Goal: Obtain resource: Download file/media

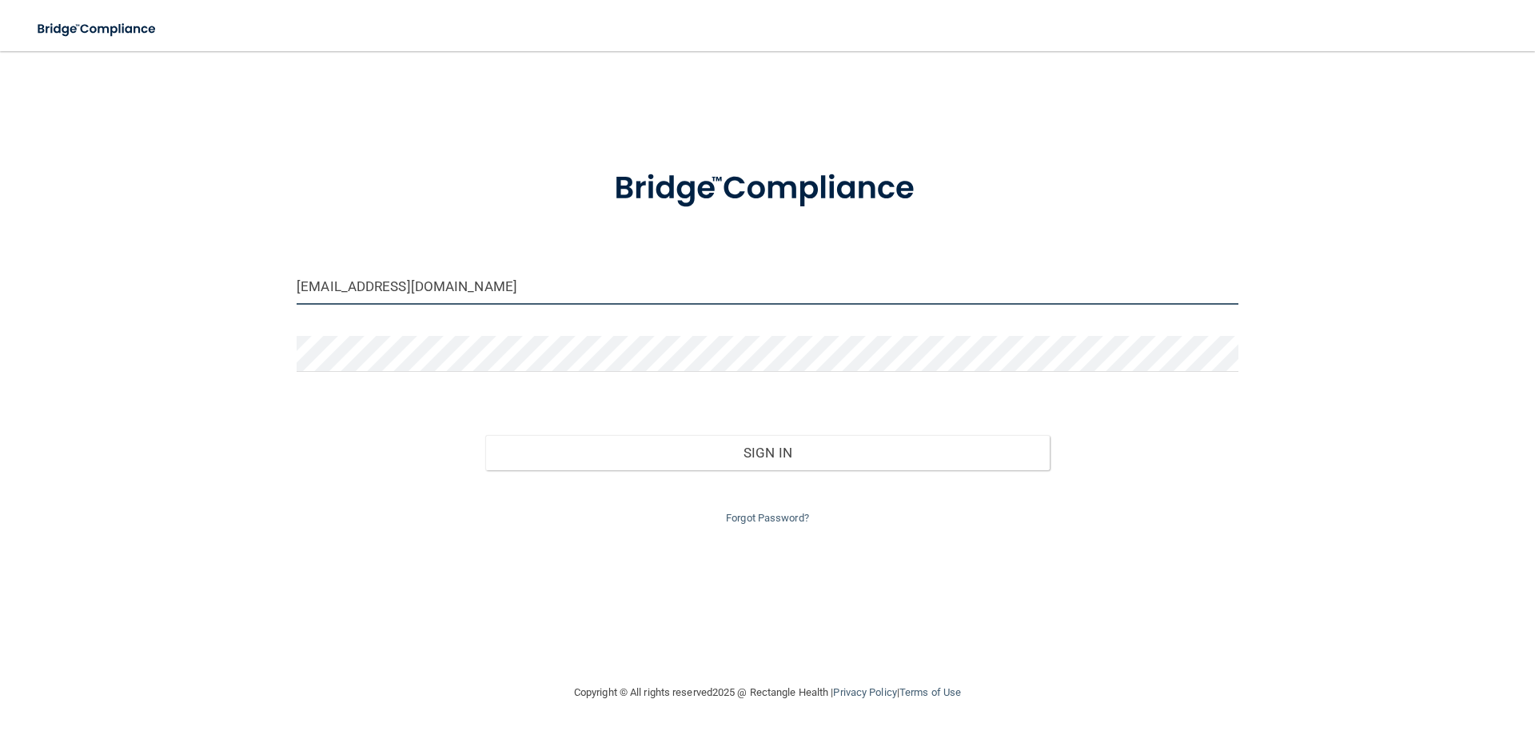
drag, startPoint x: 877, startPoint y: 286, endPoint x: 196, endPoint y: 293, distance: 681.3
click at [196, 293] on div "[EMAIL_ADDRESS][DOMAIN_NAME] Invalid email/password. You don't have permission …" at bounding box center [767, 367] width 1471 height 600
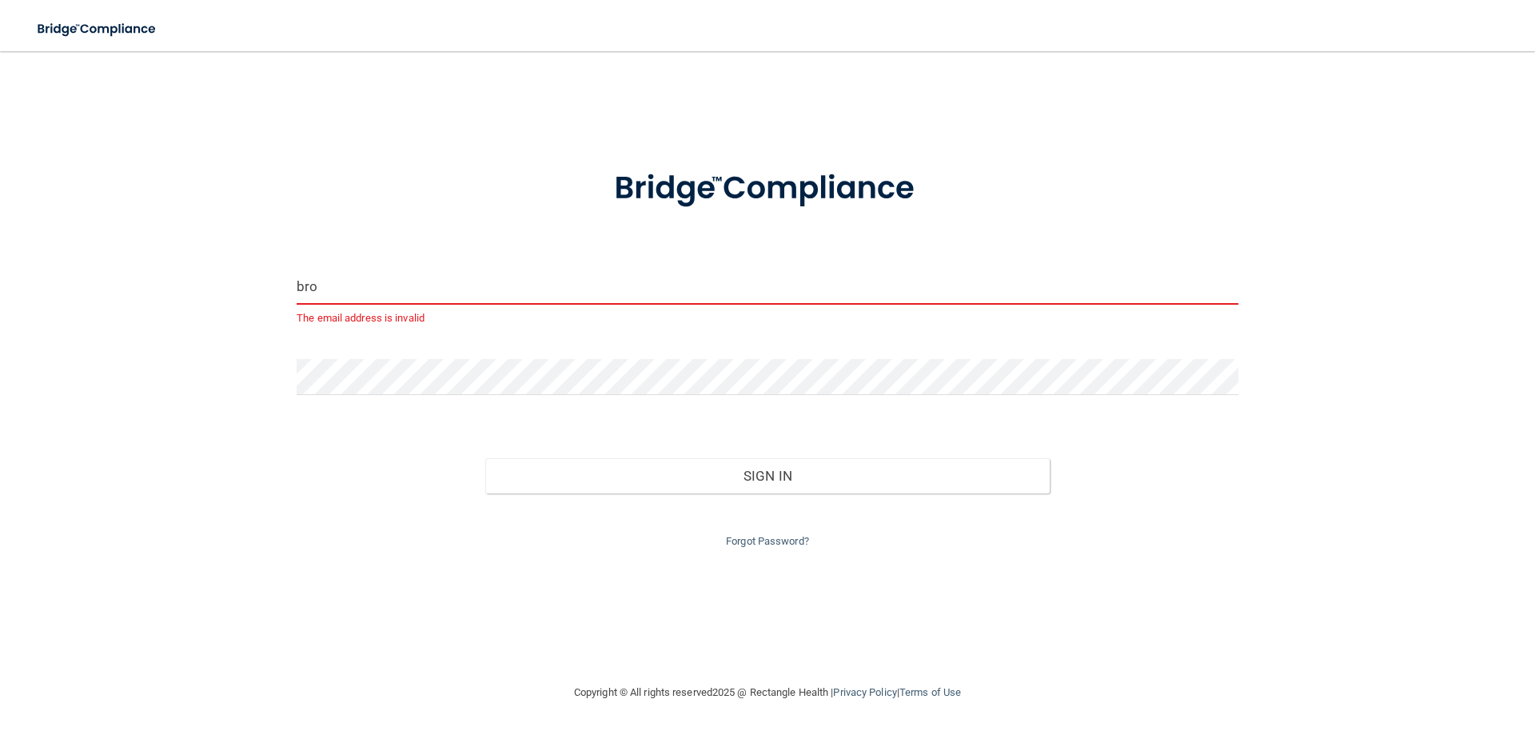
type input "[EMAIL_ADDRESS][DOMAIN_NAME]"
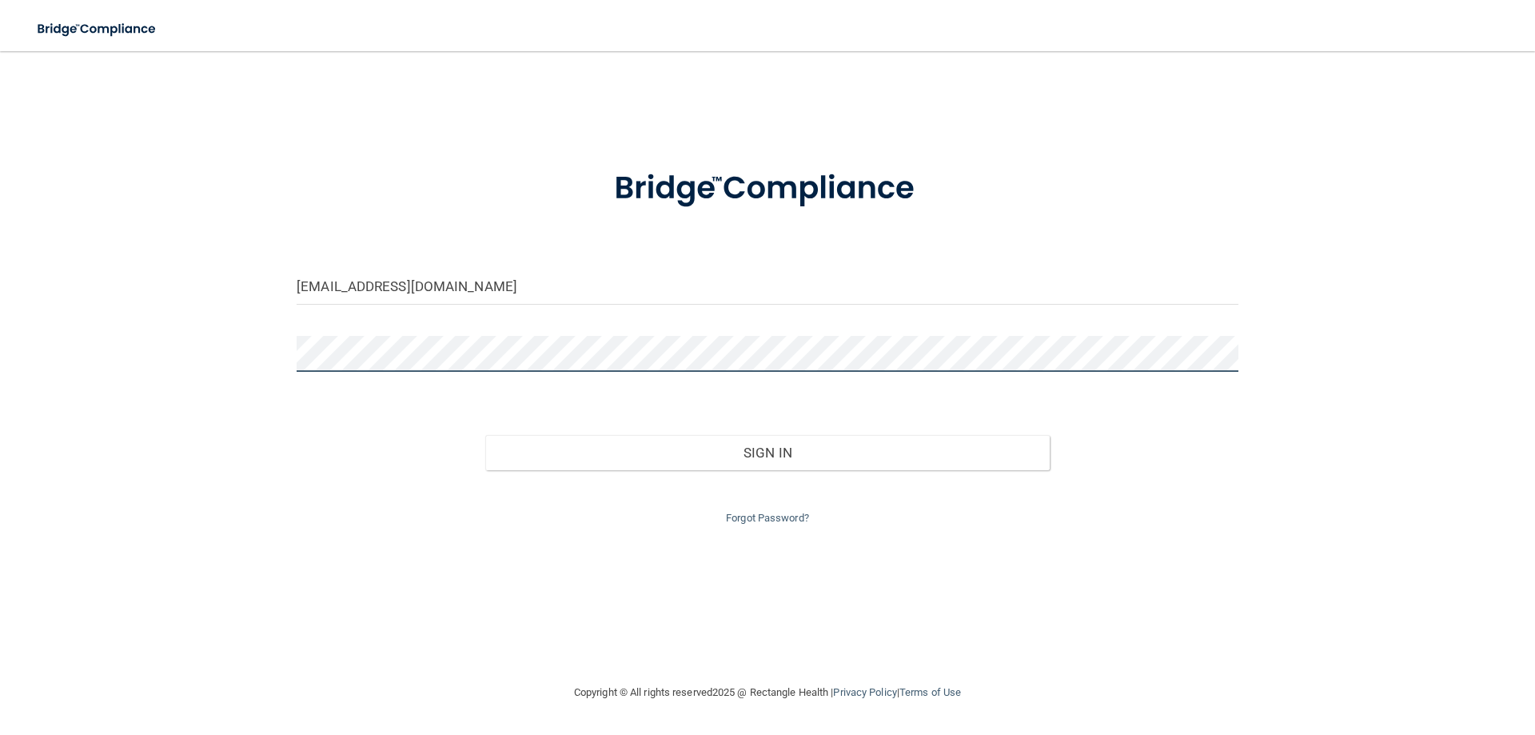
click at [186, 325] on div "[EMAIL_ADDRESS][DOMAIN_NAME] Invalid email/password. You don't have permission …" at bounding box center [767, 367] width 1471 height 600
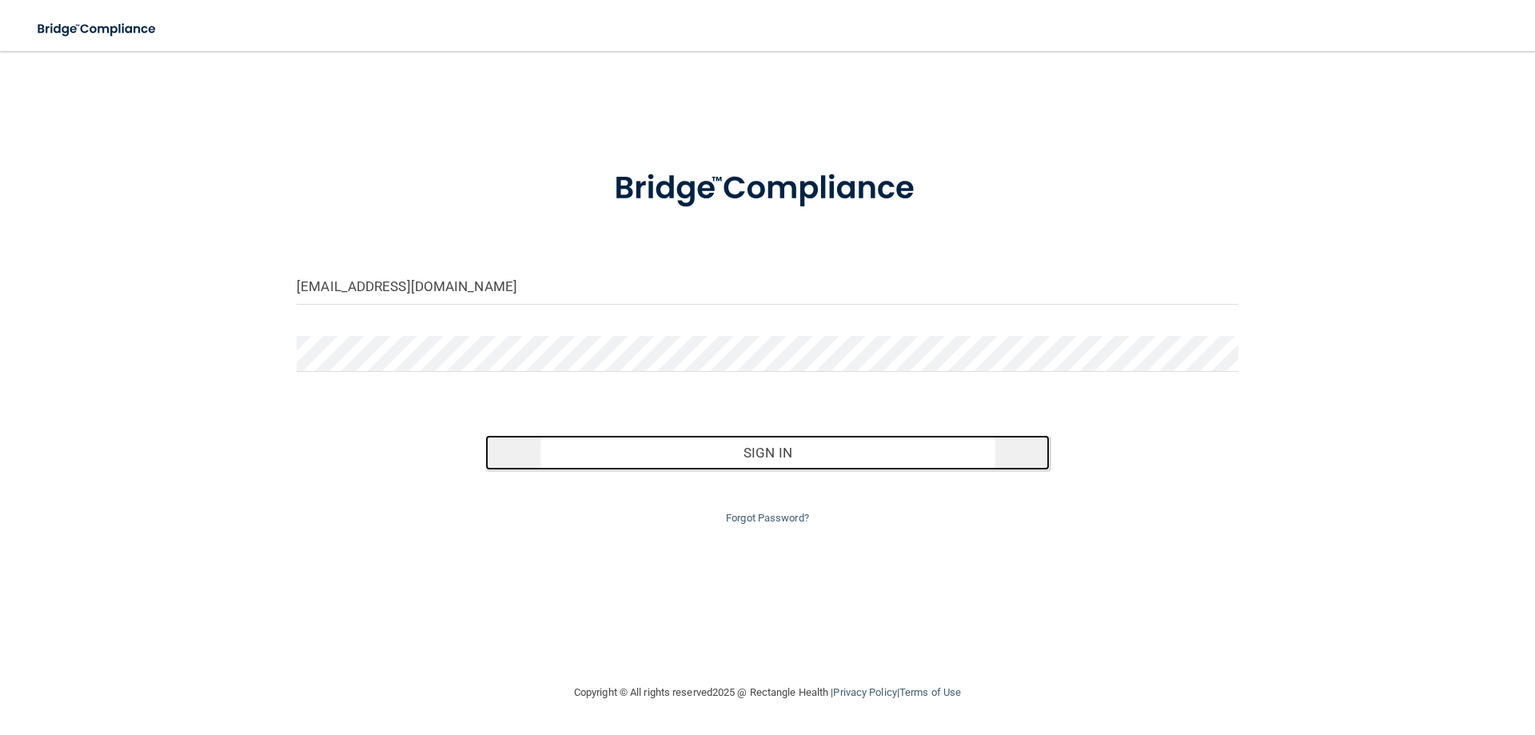
click at [696, 447] on button "Sign In" at bounding box center [767, 452] width 565 height 35
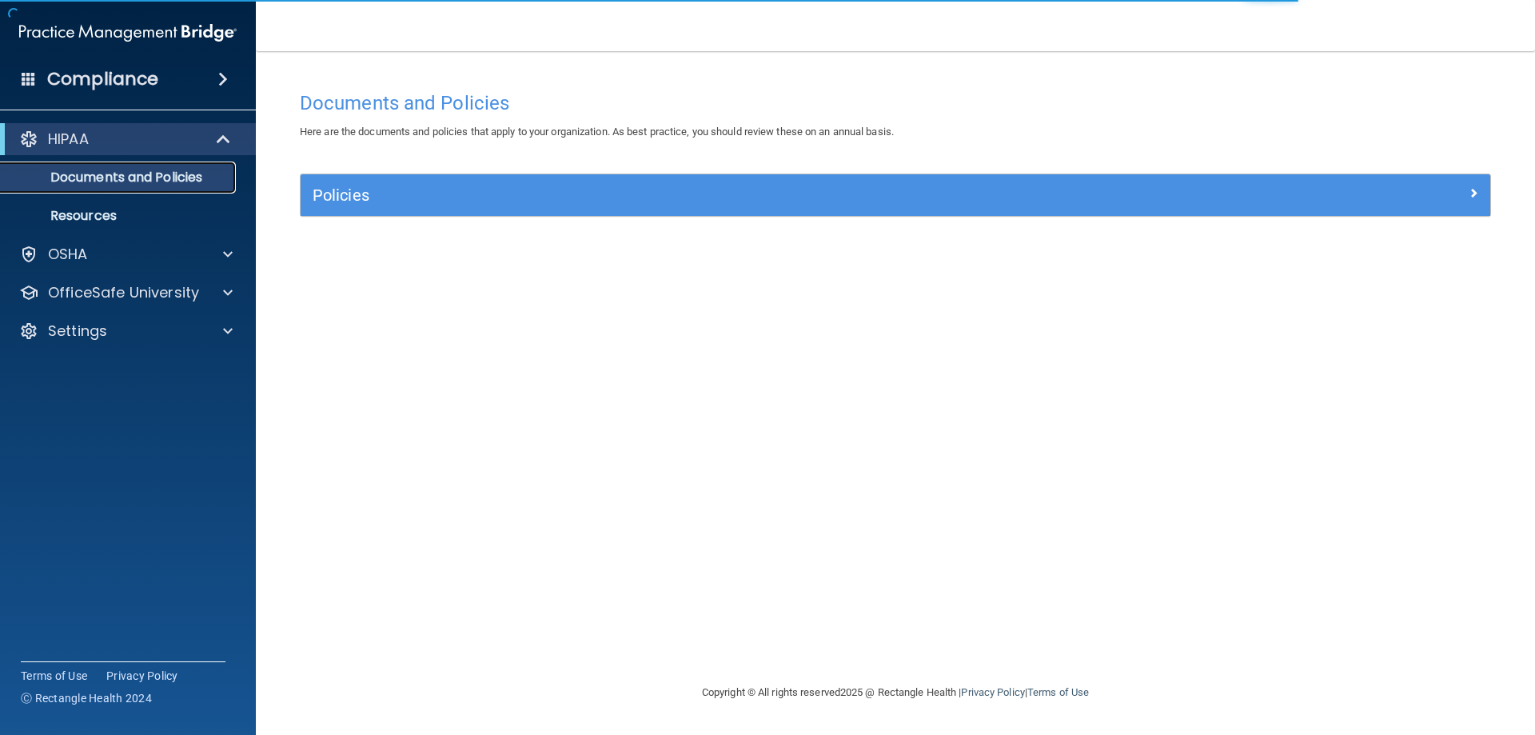
click at [168, 183] on p "Documents and Policies" at bounding box center [119, 178] width 218 height 16
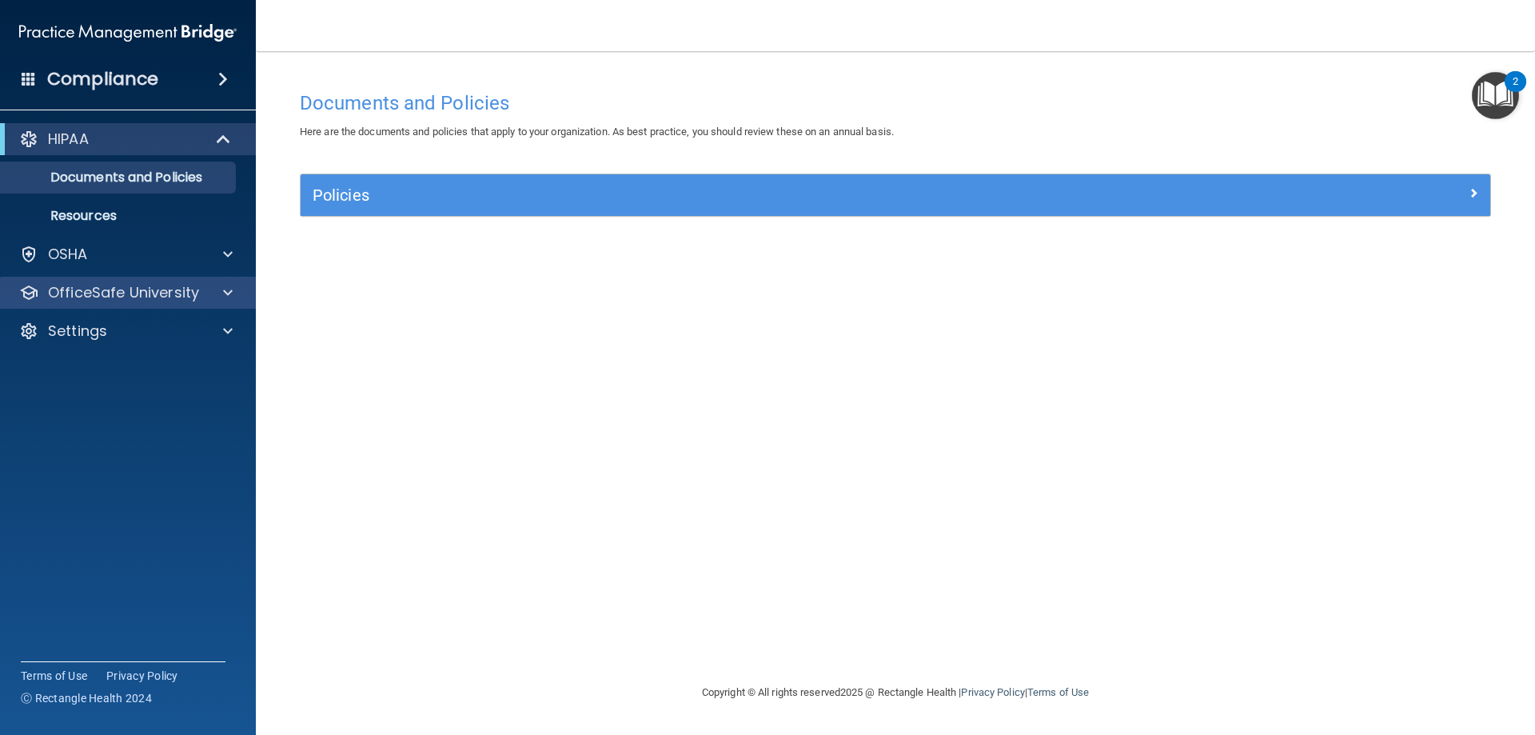
click at [156, 304] on div "OfficeSafe University" at bounding box center [128, 293] width 257 height 32
click at [188, 296] on p "OfficeSafe University" at bounding box center [123, 292] width 151 height 19
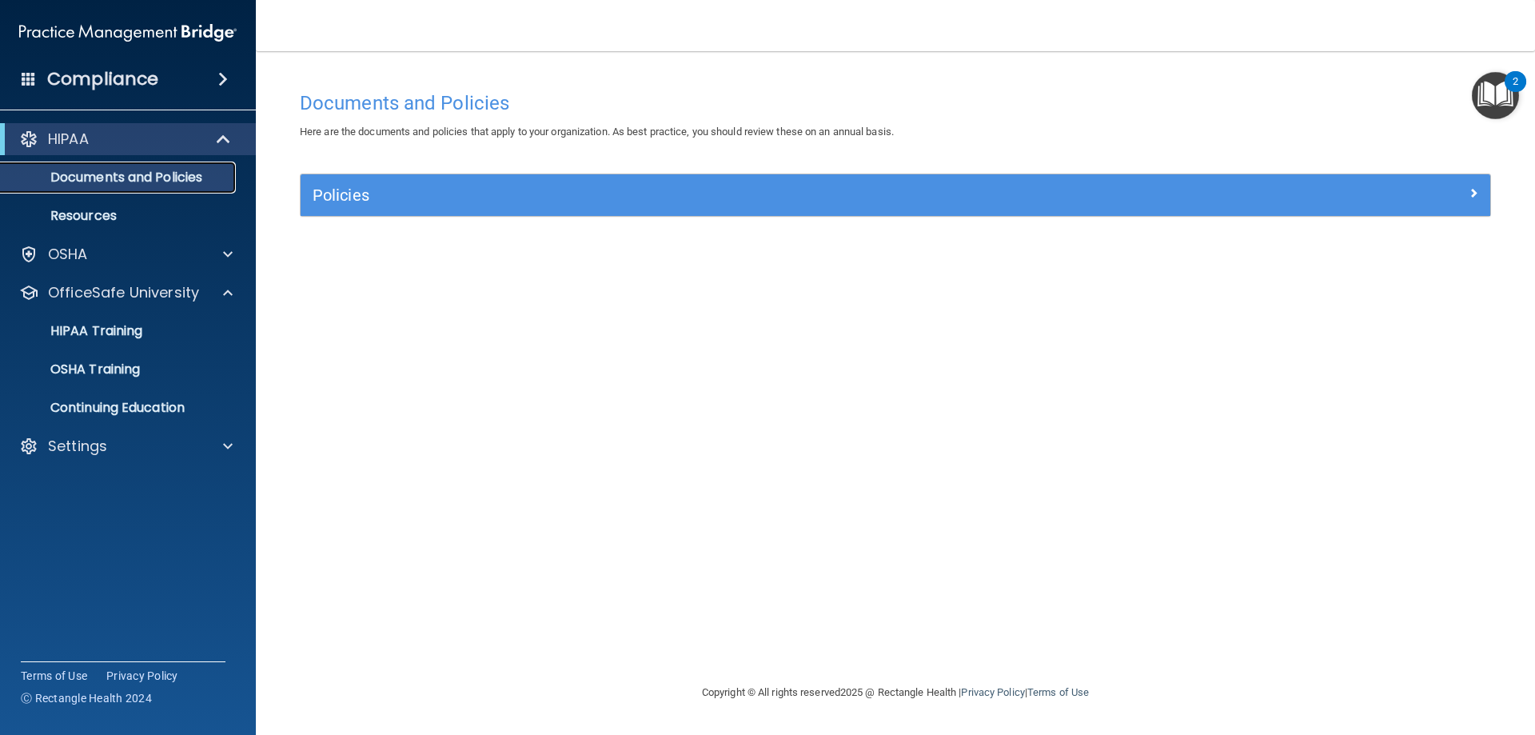
click at [170, 170] on p "Documents and Policies" at bounding box center [119, 178] width 218 height 16
click at [134, 248] on div "OSHA" at bounding box center [106, 254] width 198 height 19
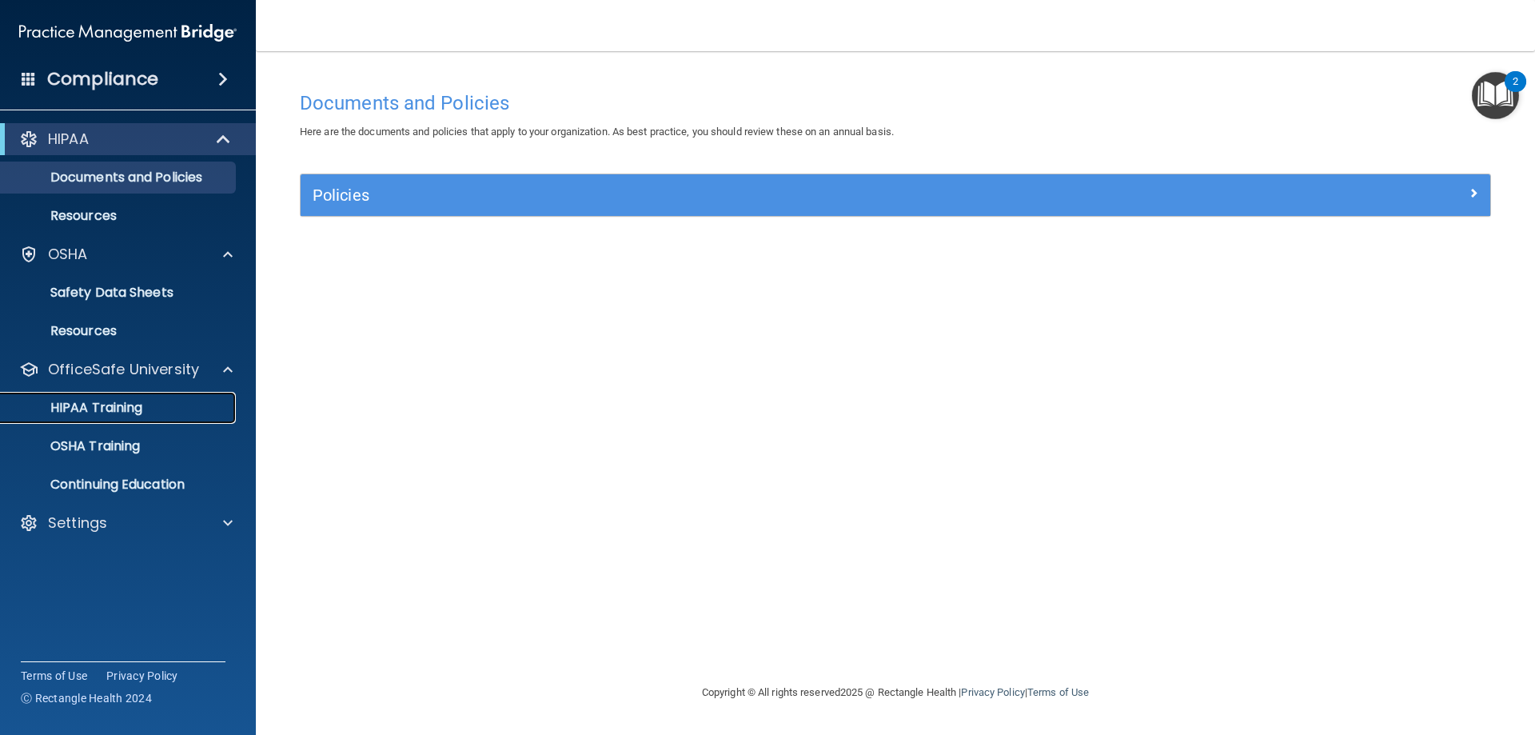
click at [123, 401] on p "HIPAA Training" at bounding box center [76, 408] width 132 height 16
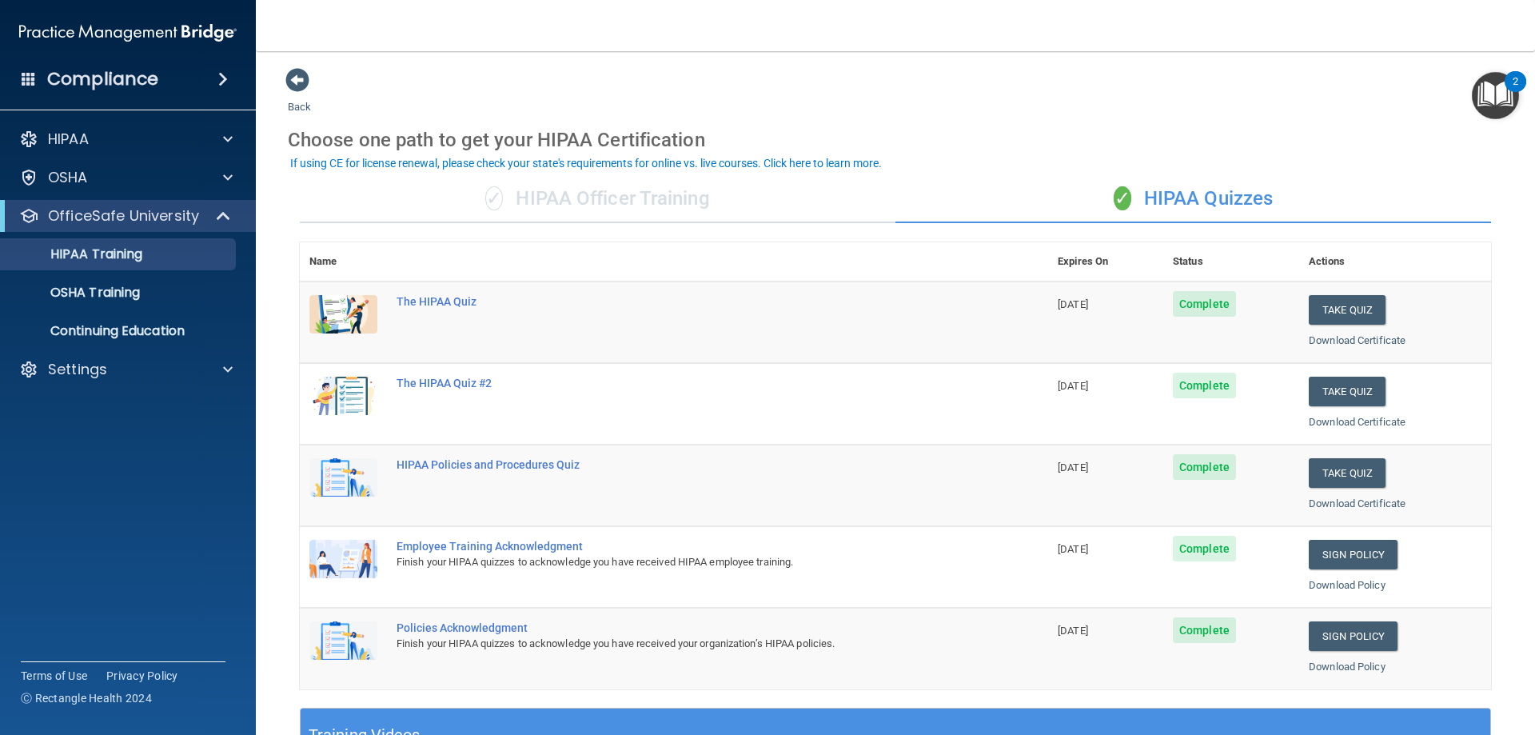
click at [147, 83] on h4 "Compliance" at bounding box center [102, 79] width 111 height 22
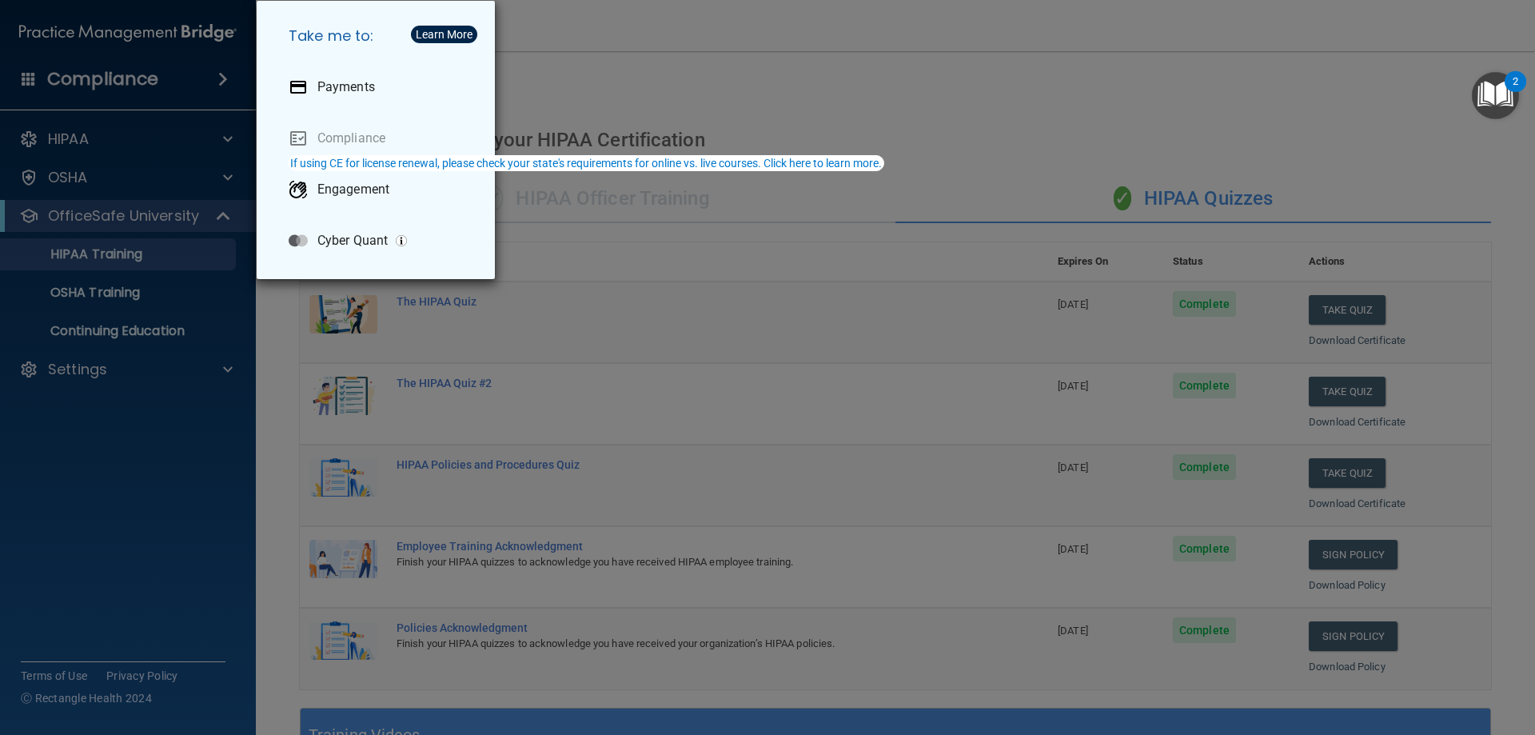
click at [109, 144] on div "Take me to: Payments Compliance Engagement Cyber Quant" at bounding box center [767, 367] width 1535 height 735
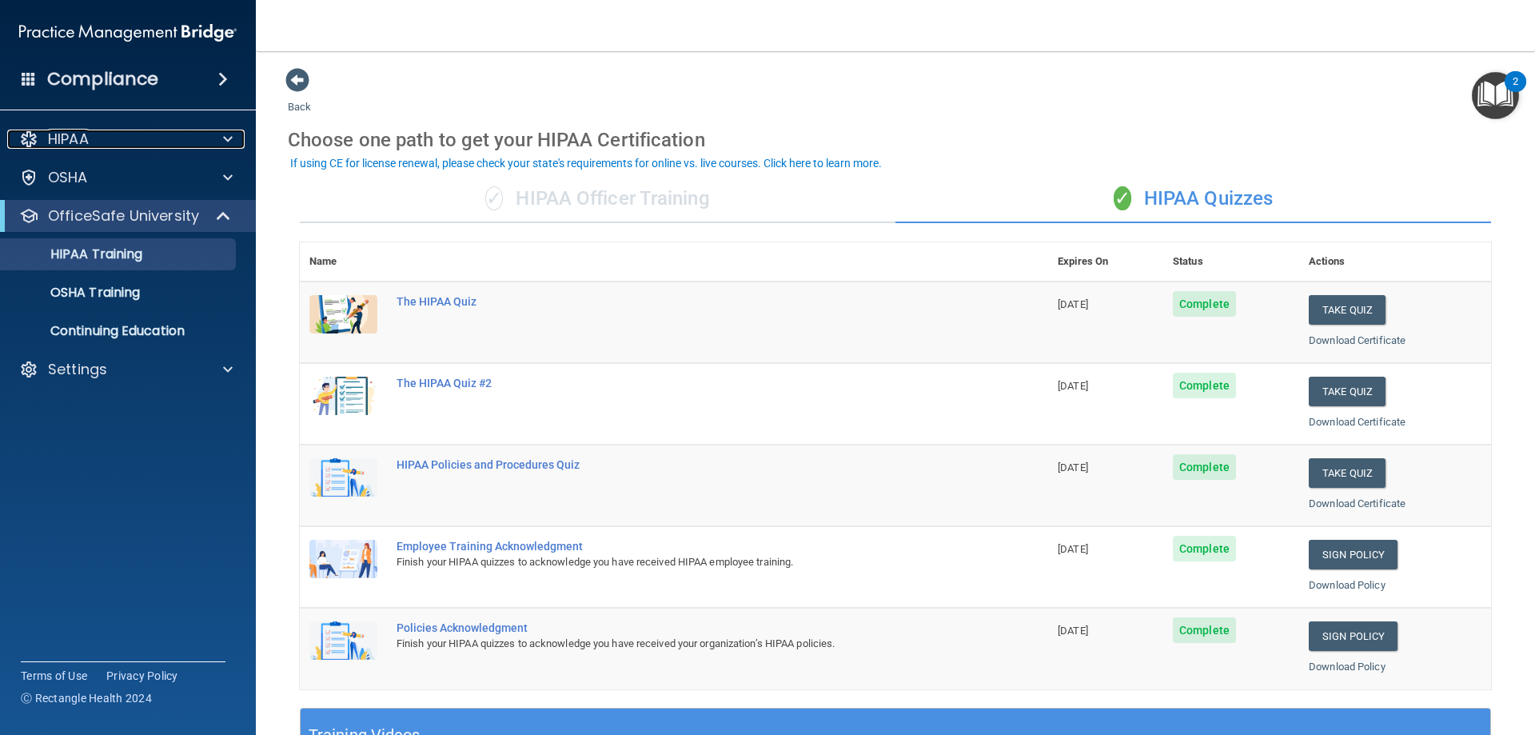
click at [104, 139] on div "HIPAA" at bounding box center [106, 139] width 198 height 19
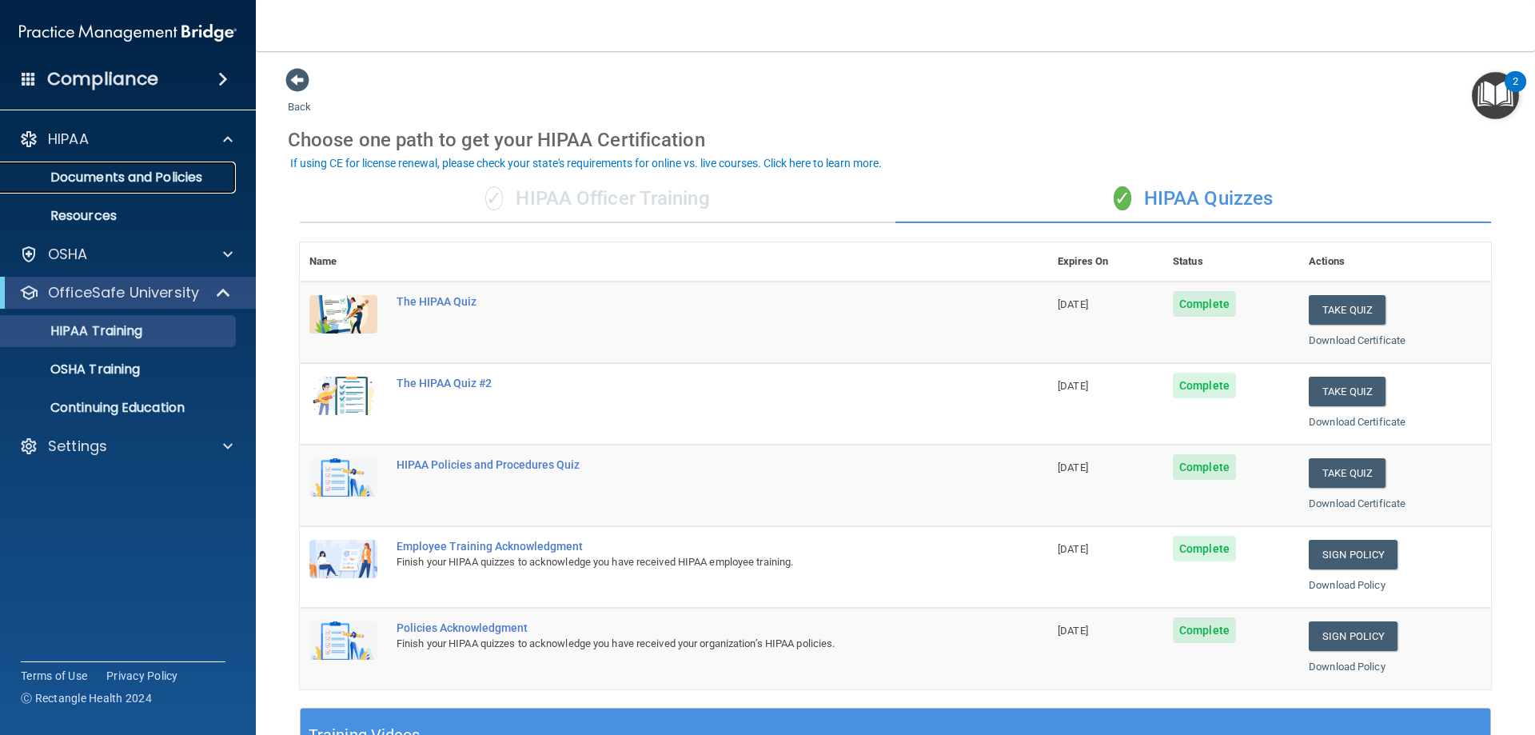
click at [108, 177] on p "Documents and Policies" at bounding box center [119, 178] width 218 height 16
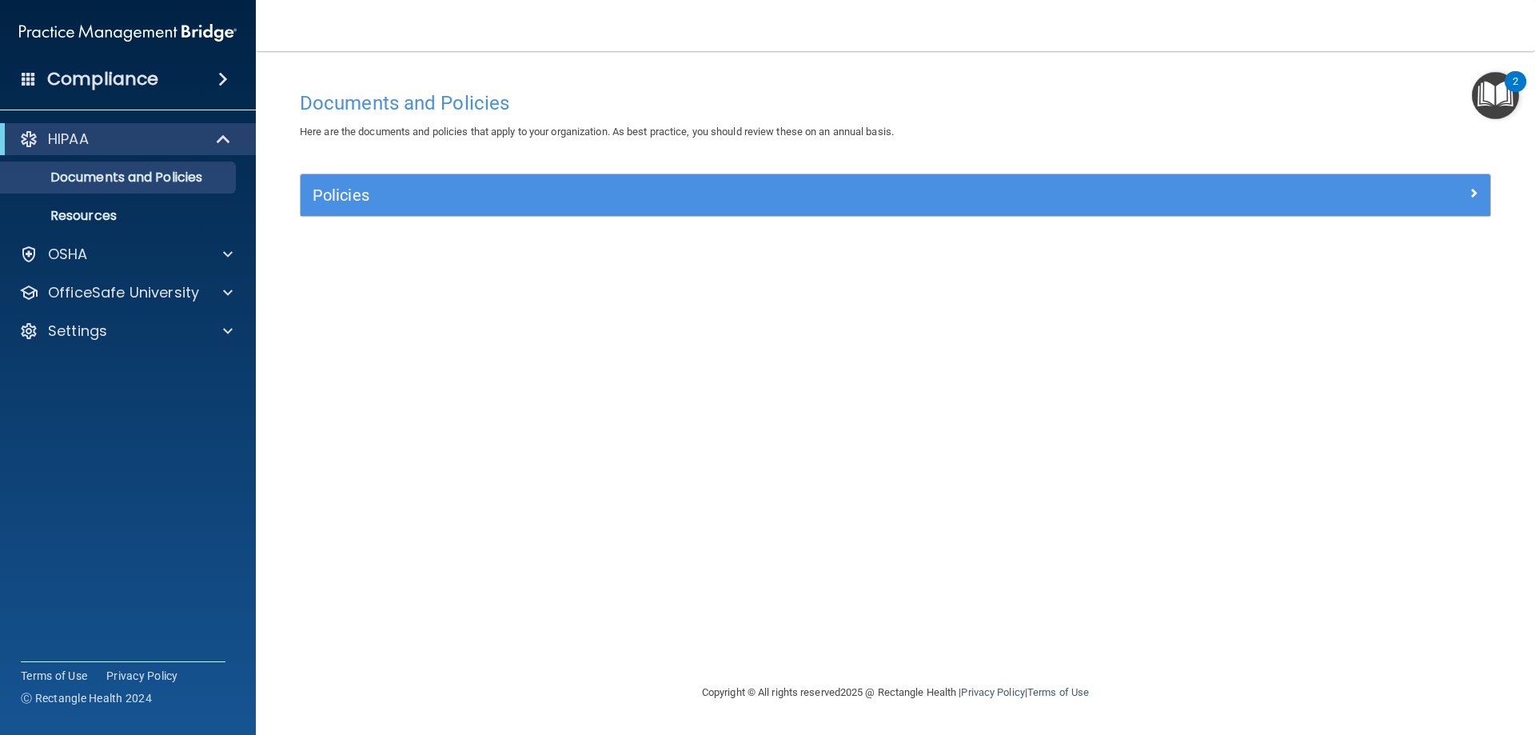
click at [1501, 88] on img "Open Resource Center, 2 new notifications" at bounding box center [1495, 95] width 47 height 47
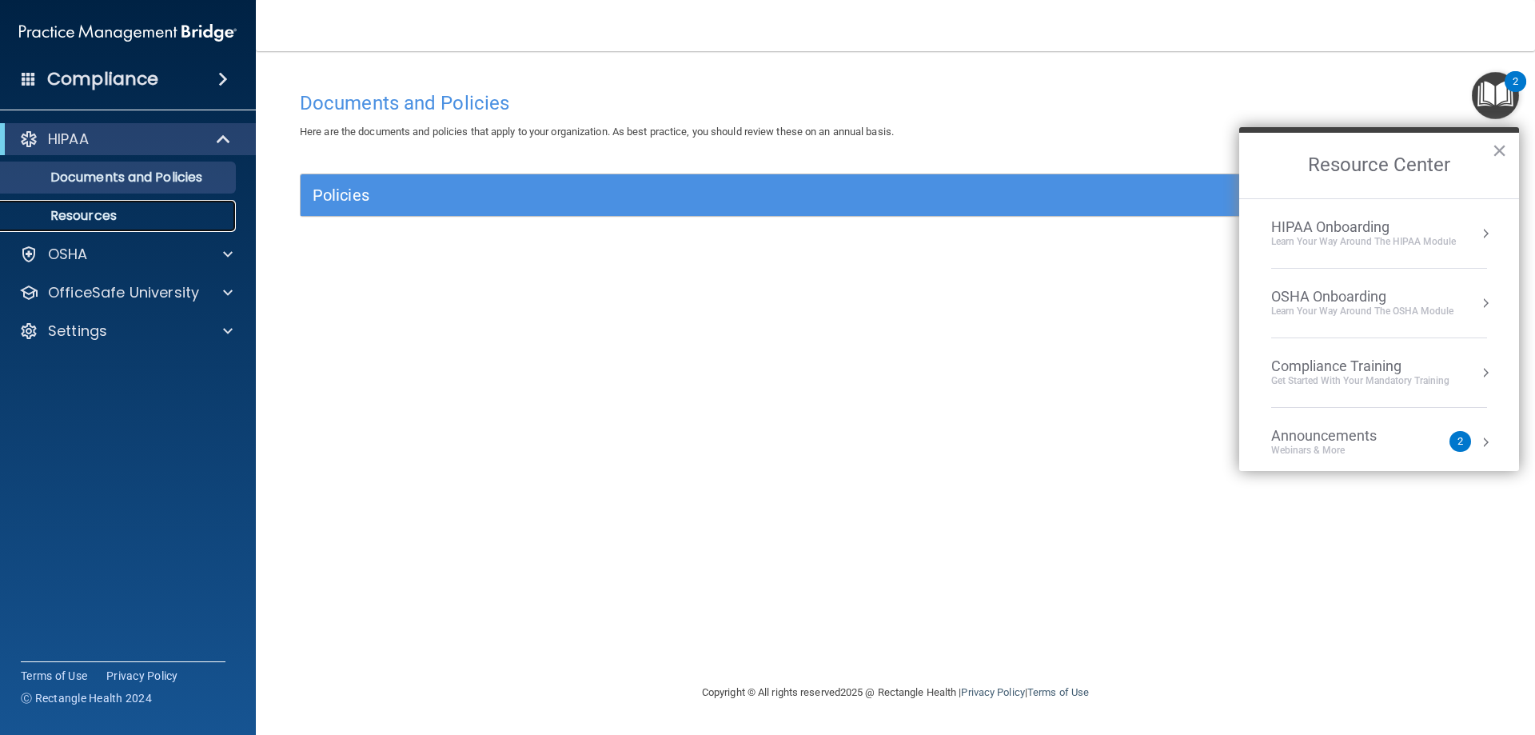
click at [92, 228] on link "Resources" at bounding box center [110, 216] width 252 height 32
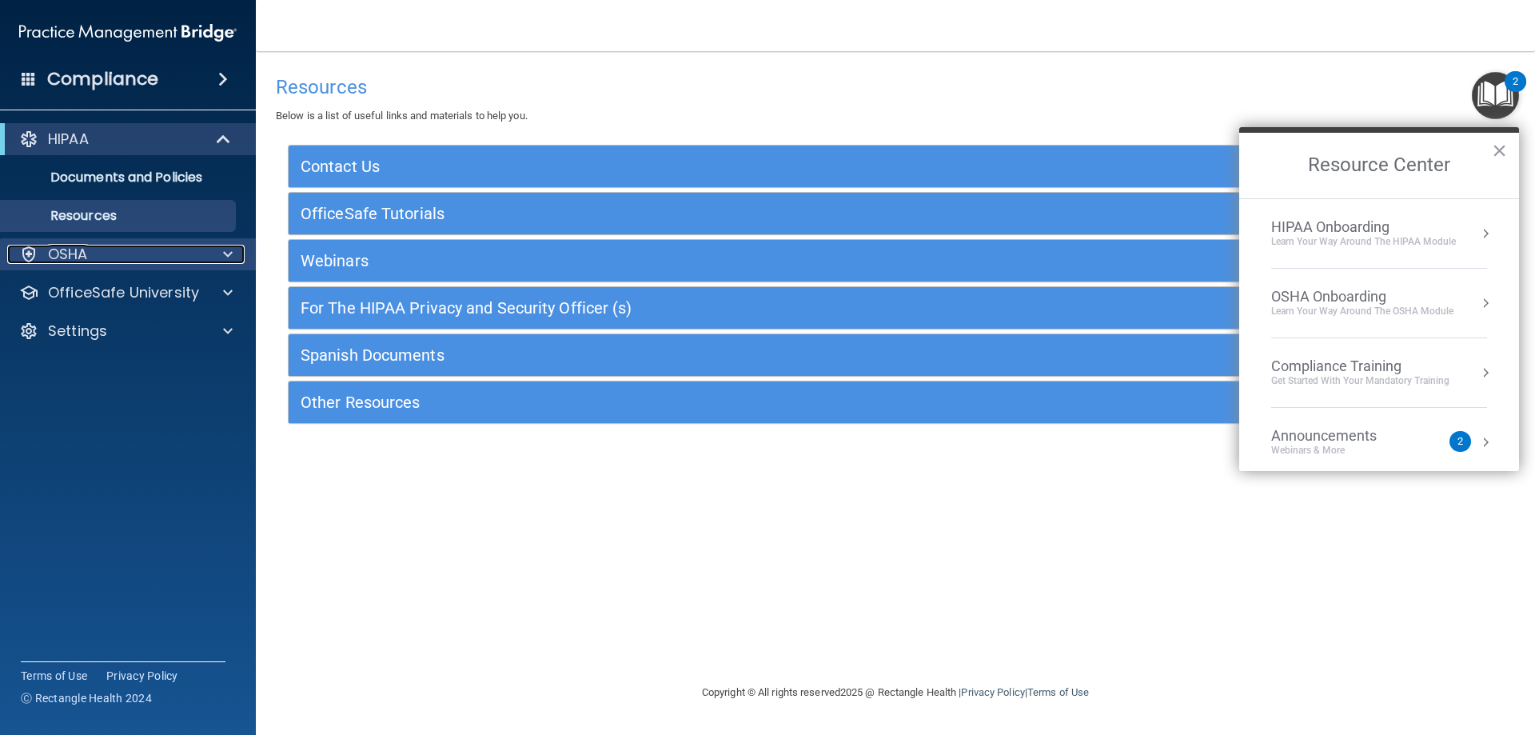
click at [118, 263] on div "OSHA" at bounding box center [106, 254] width 198 height 19
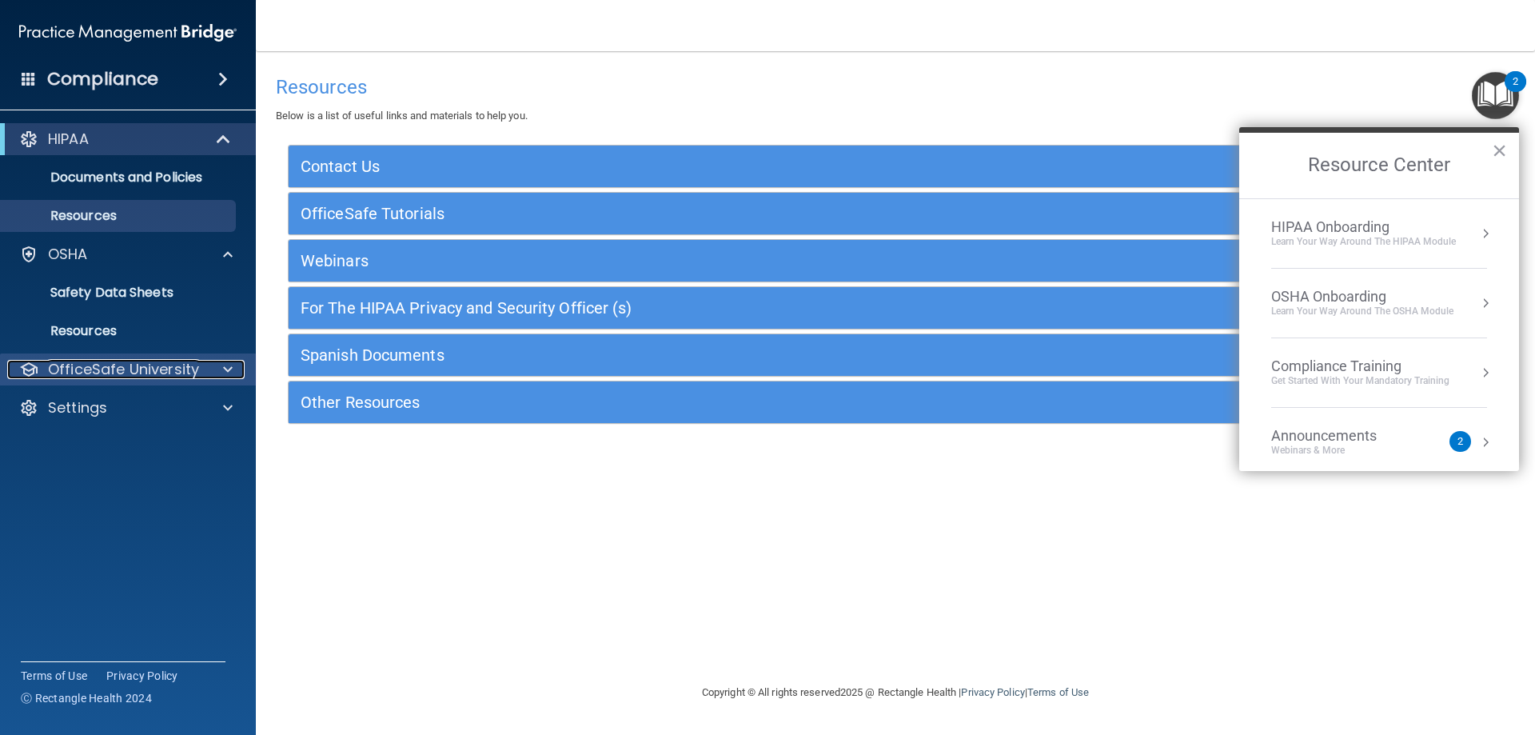
click at [95, 365] on p "OfficeSafe University" at bounding box center [123, 369] width 151 height 19
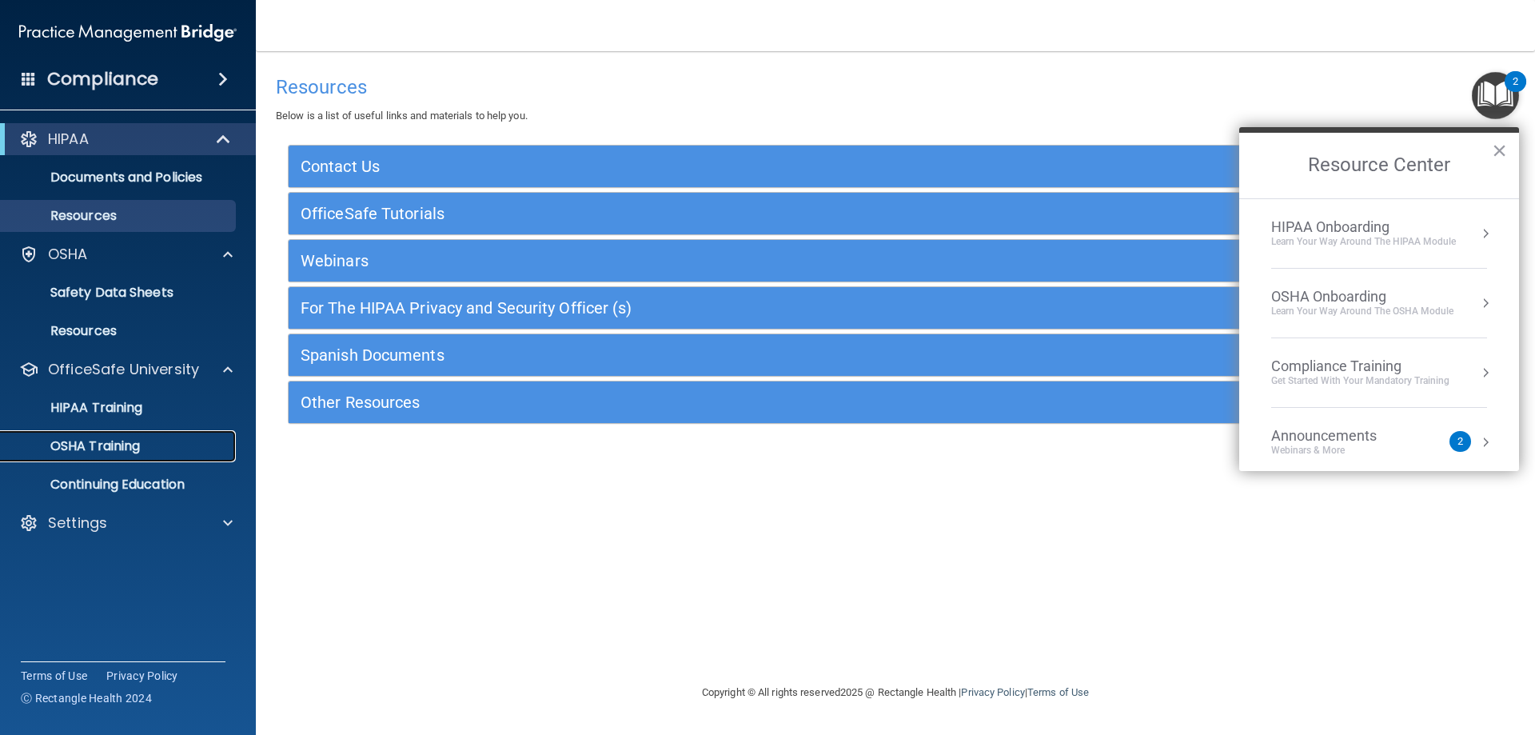
click at [82, 461] on link "OSHA Training" at bounding box center [110, 446] width 252 height 32
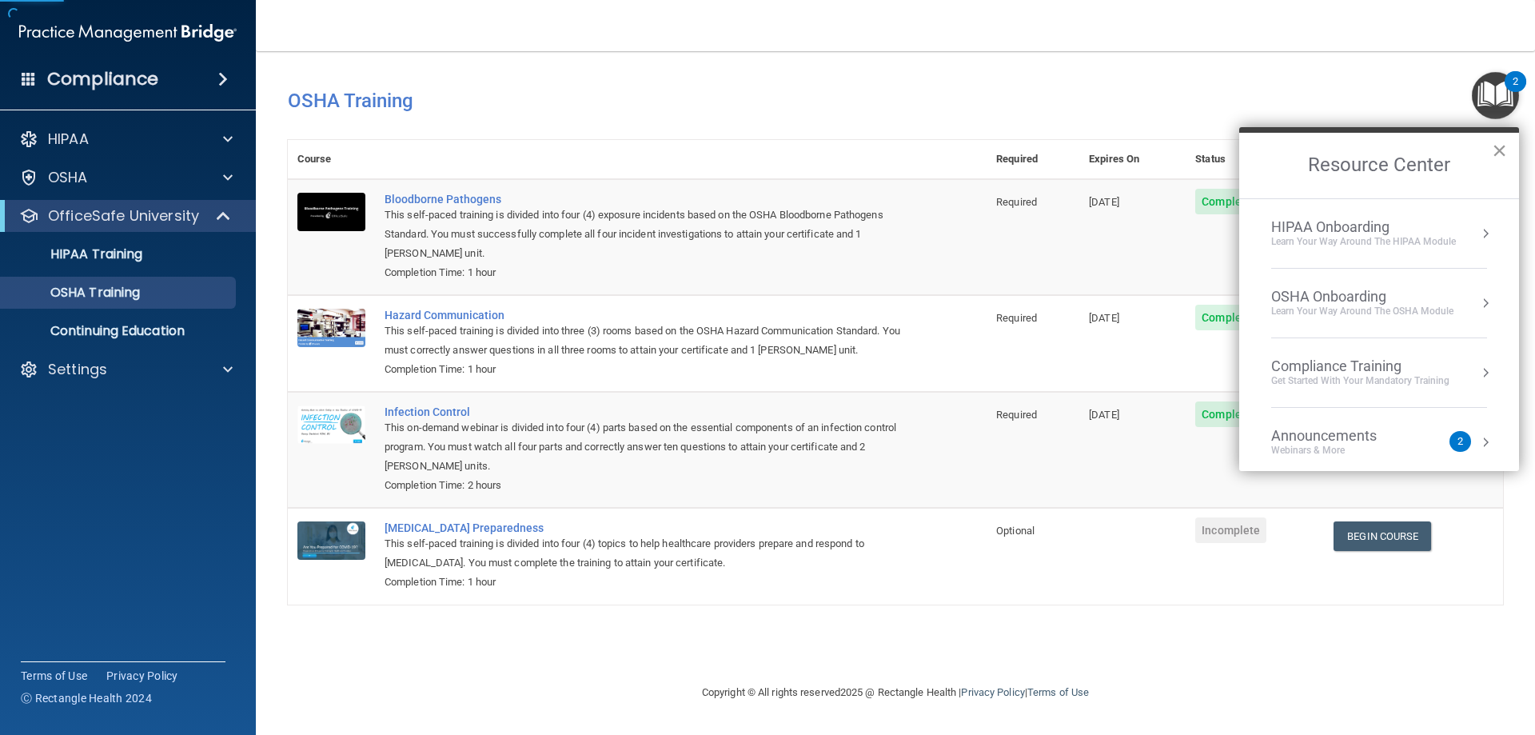
click at [1505, 152] on button "×" at bounding box center [1499, 151] width 15 height 26
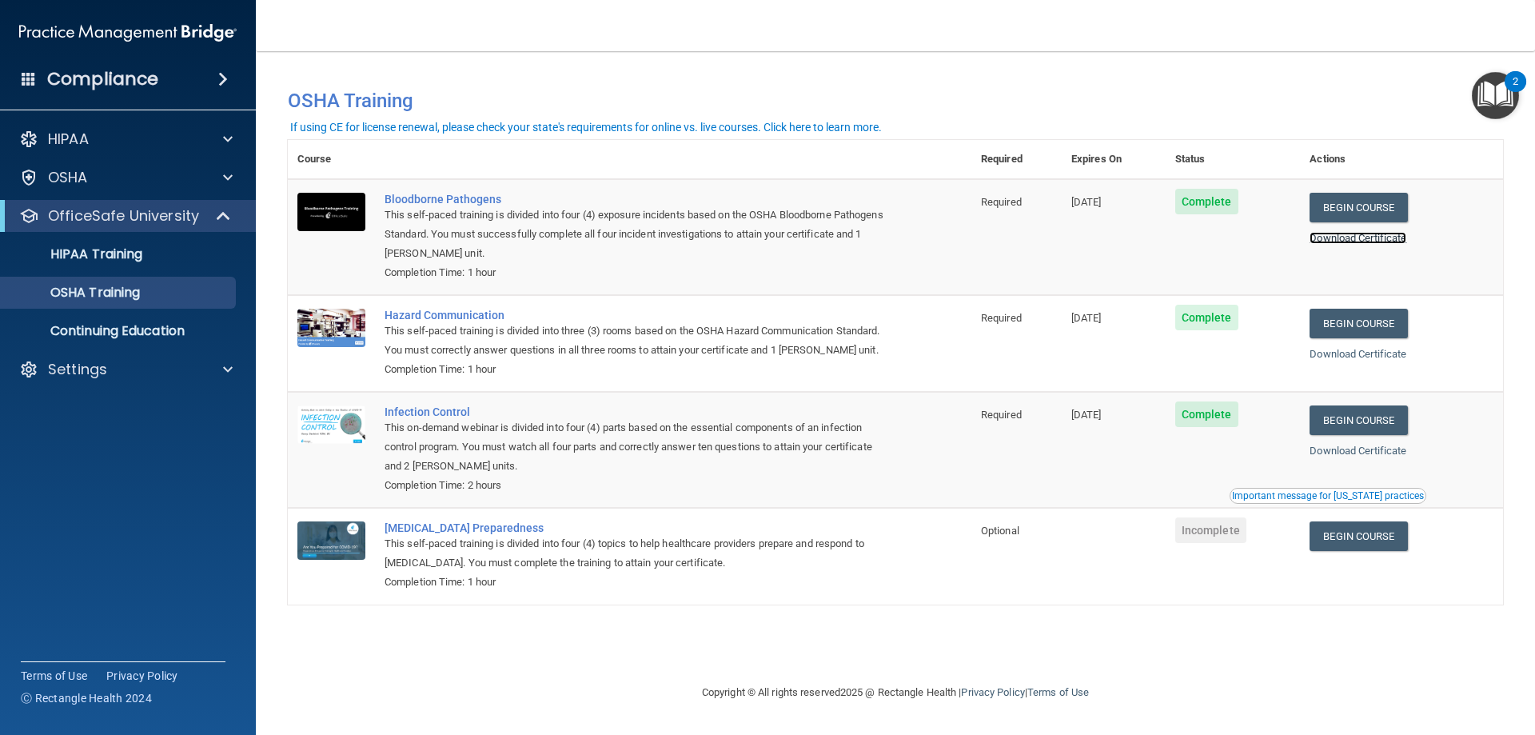
click at [1405, 239] on link "Download Certificate" at bounding box center [1358, 238] width 97 height 12
click at [1363, 357] on link "Download Certificate" at bounding box center [1358, 354] width 97 height 12
click at [1356, 455] on link "Download Certificate" at bounding box center [1358, 451] width 97 height 12
click at [110, 144] on div "HIPAA" at bounding box center [106, 139] width 198 height 19
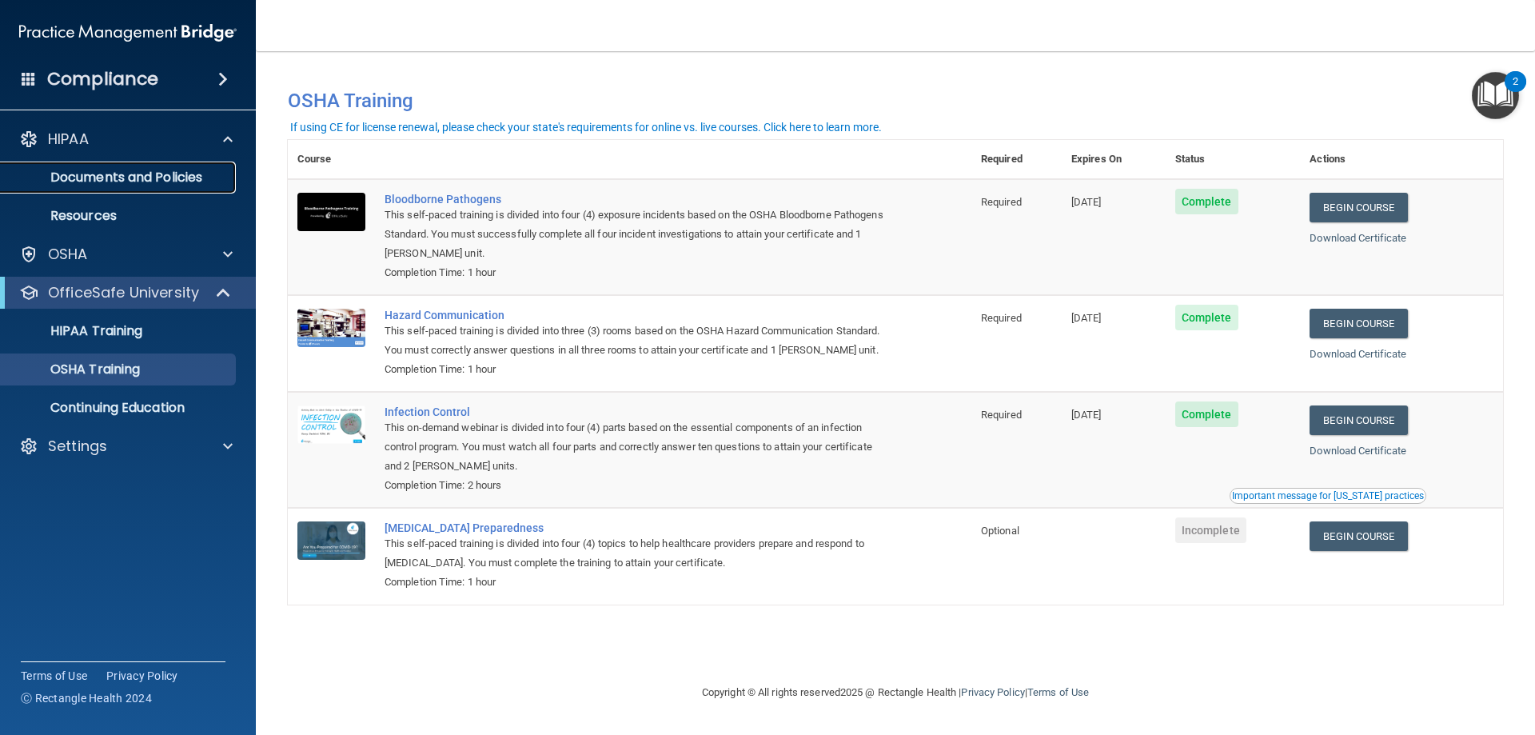
click at [137, 188] on link "Documents and Policies" at bounding box center [110, 178] width 252 height 32
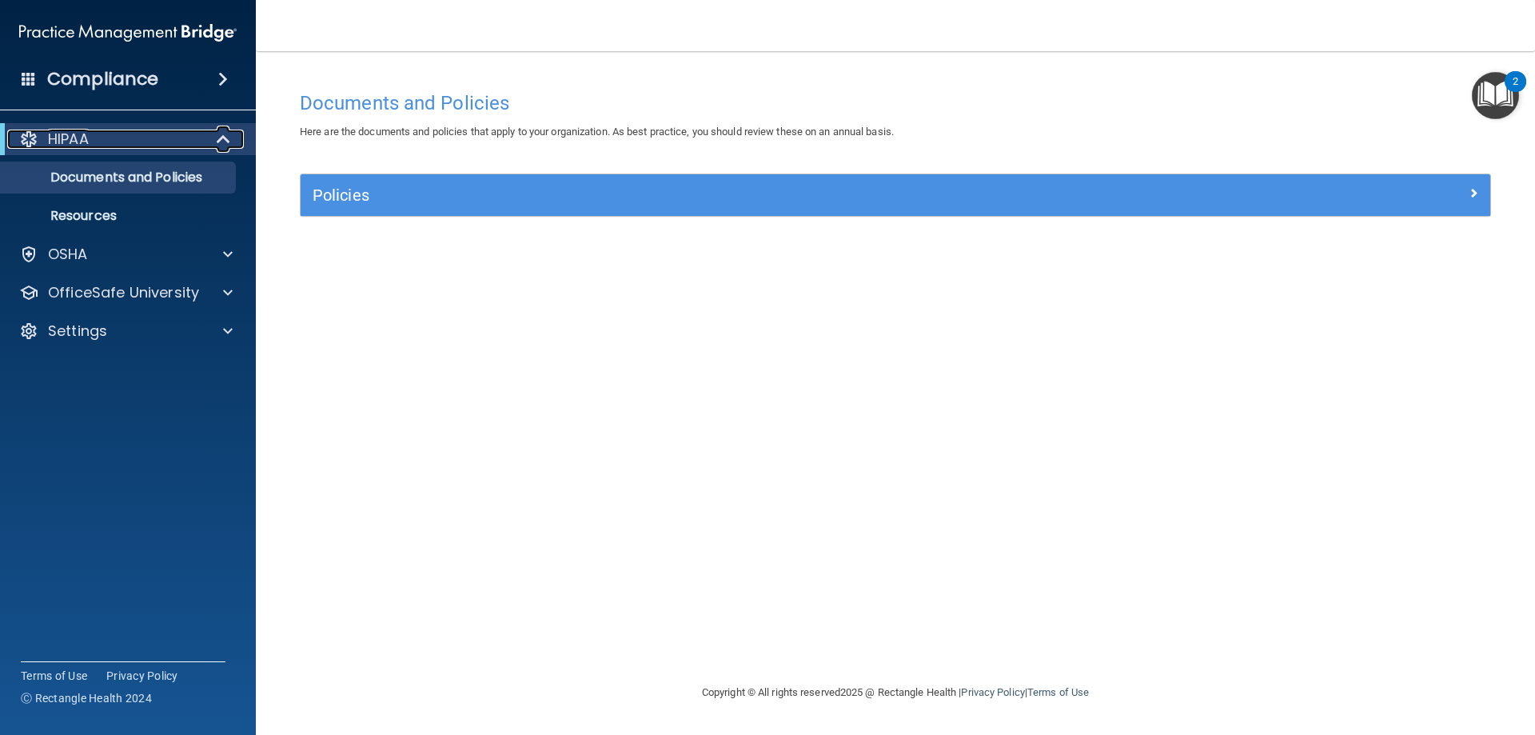
click at [102, 142] on div "HIPAA" at bounding box center [106, 139] width 198 height 19
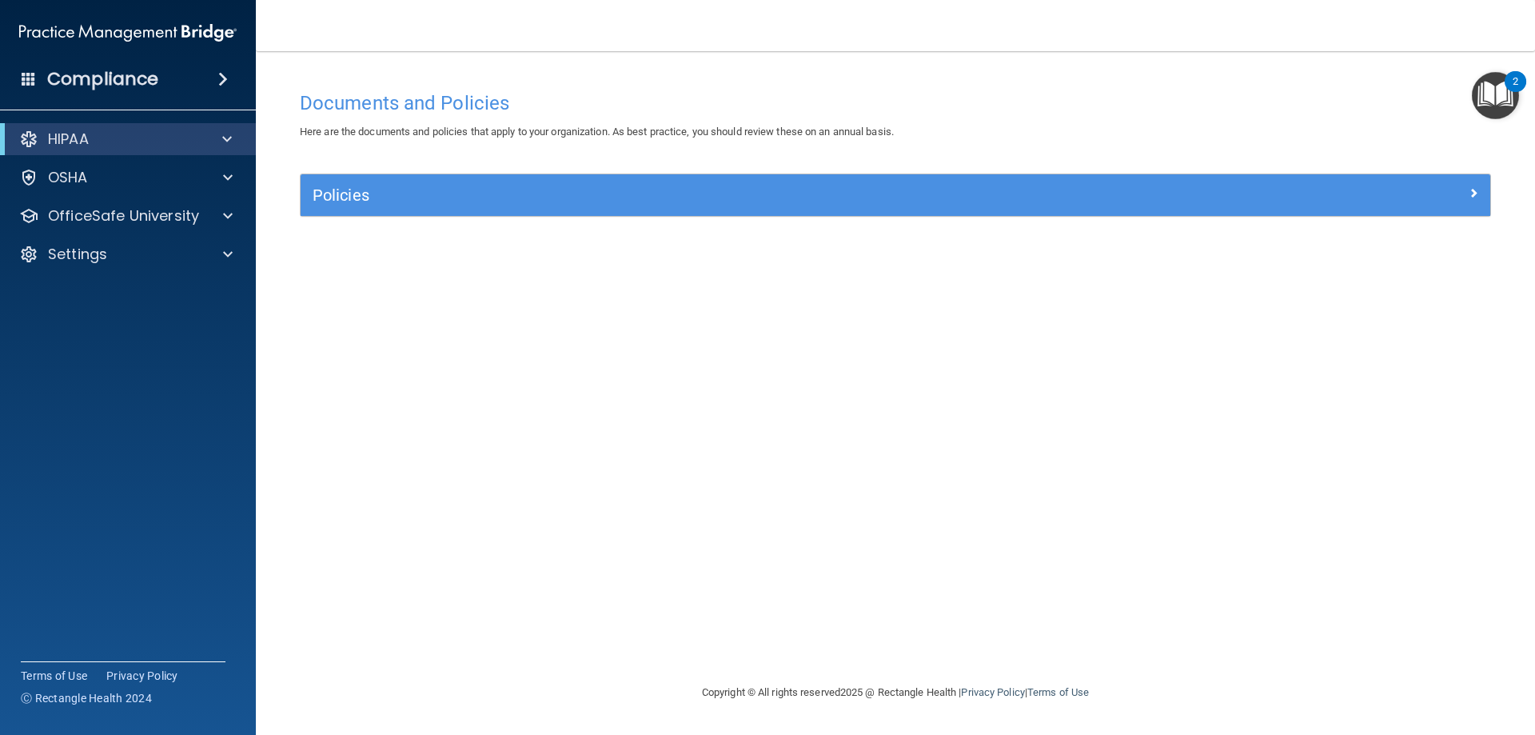
click at [84, 150] on div "HIPAA" at bounding box center [128, 139] width 256 height 32
click at [88, 135] on p "HIPAA" at bounding box center [68, 139] width 41 height 19
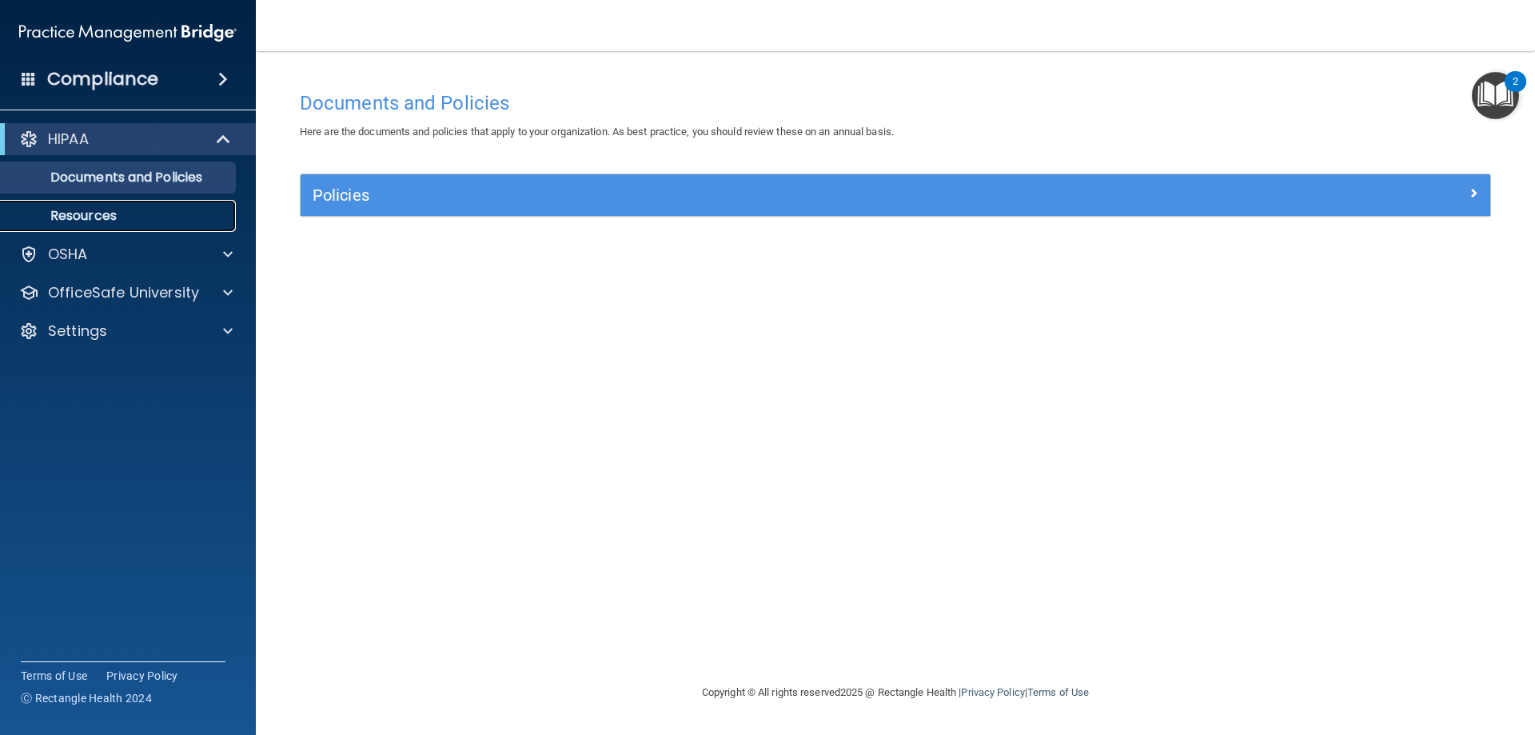
click at [100, 218] on p "Resources" at bounding box center [119, 216] width 218 height 16
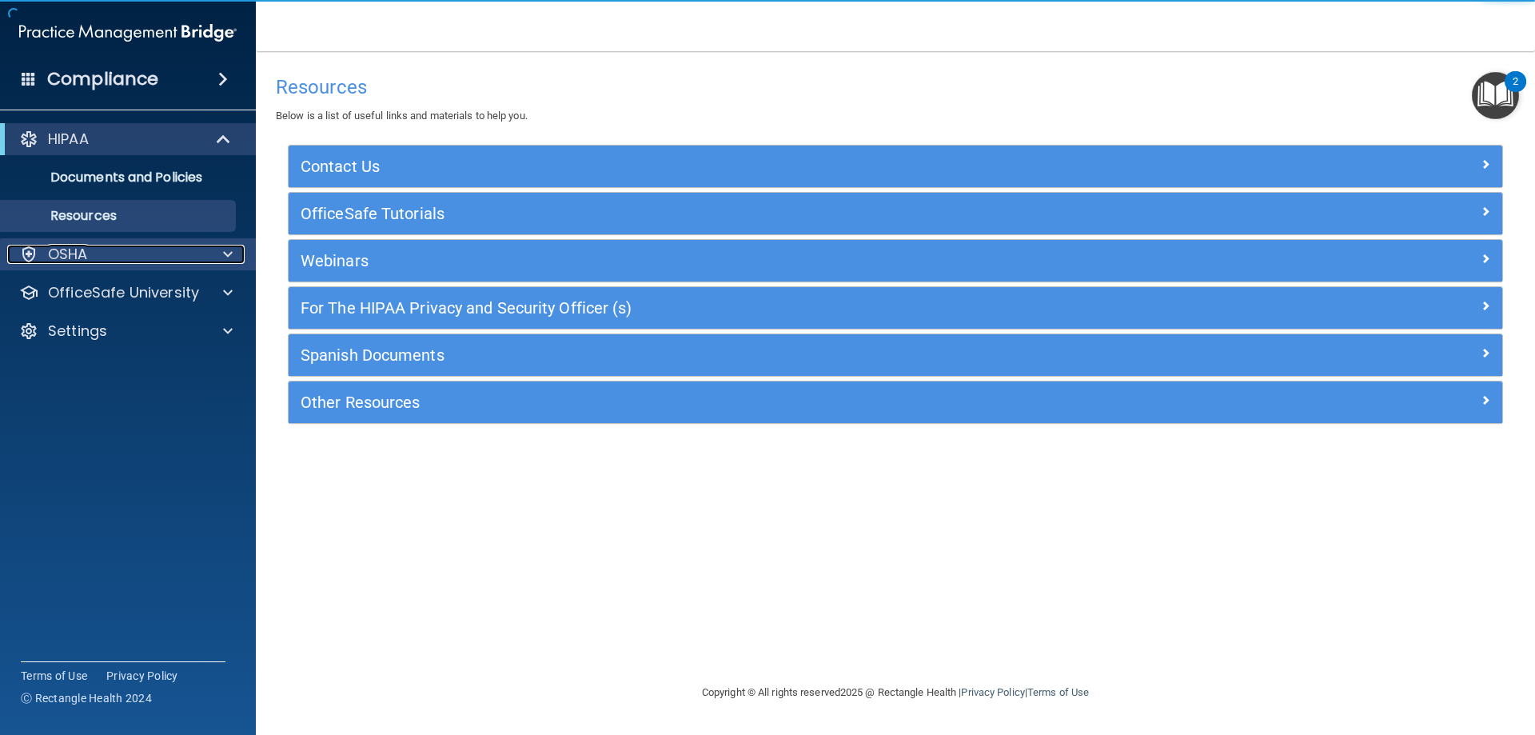
click at [90, 249] on div "OSHA" at bounding box center [106, 254] width 198 height 19
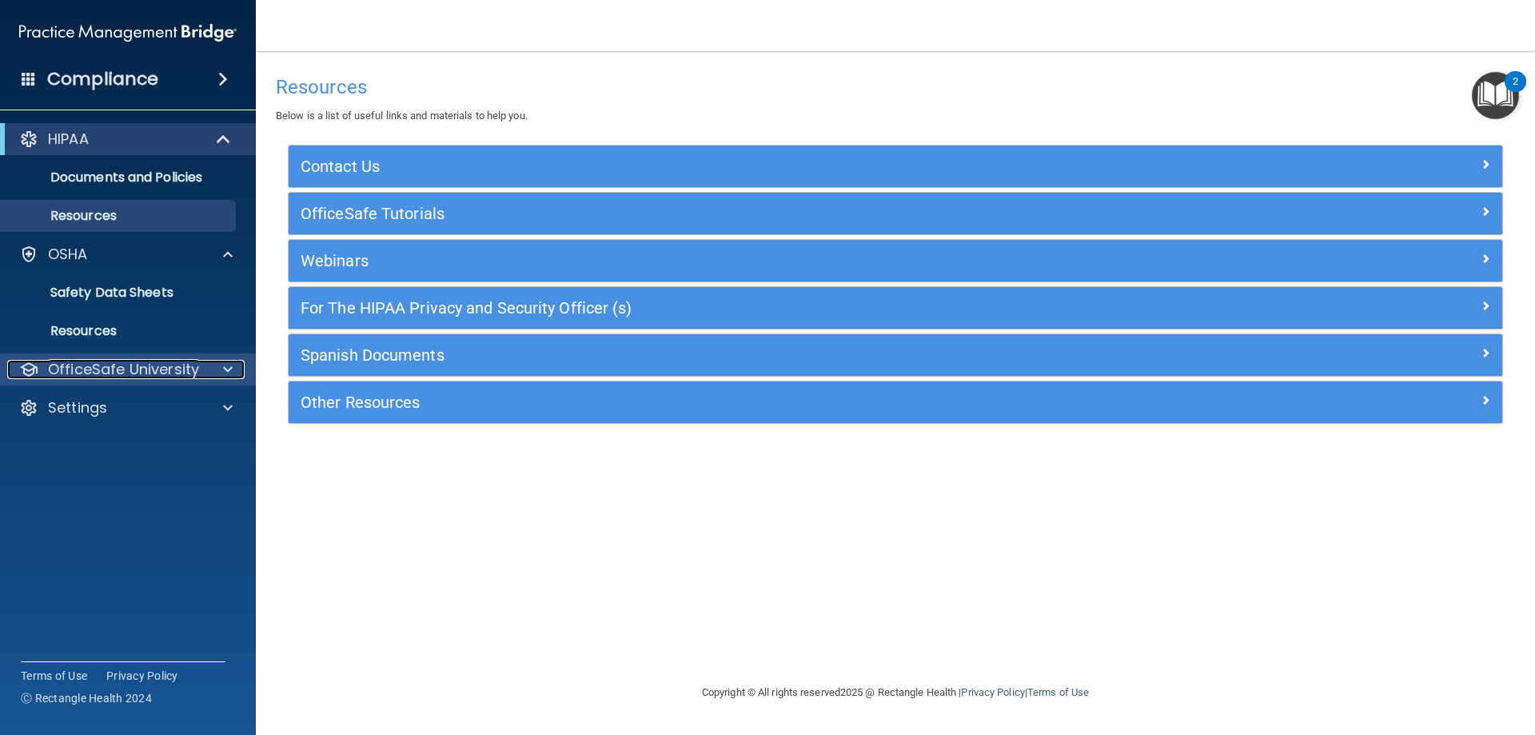
click at [106, 377] on p "OfficeSafe University" at bounding box center [123, 369] width 151 height 19
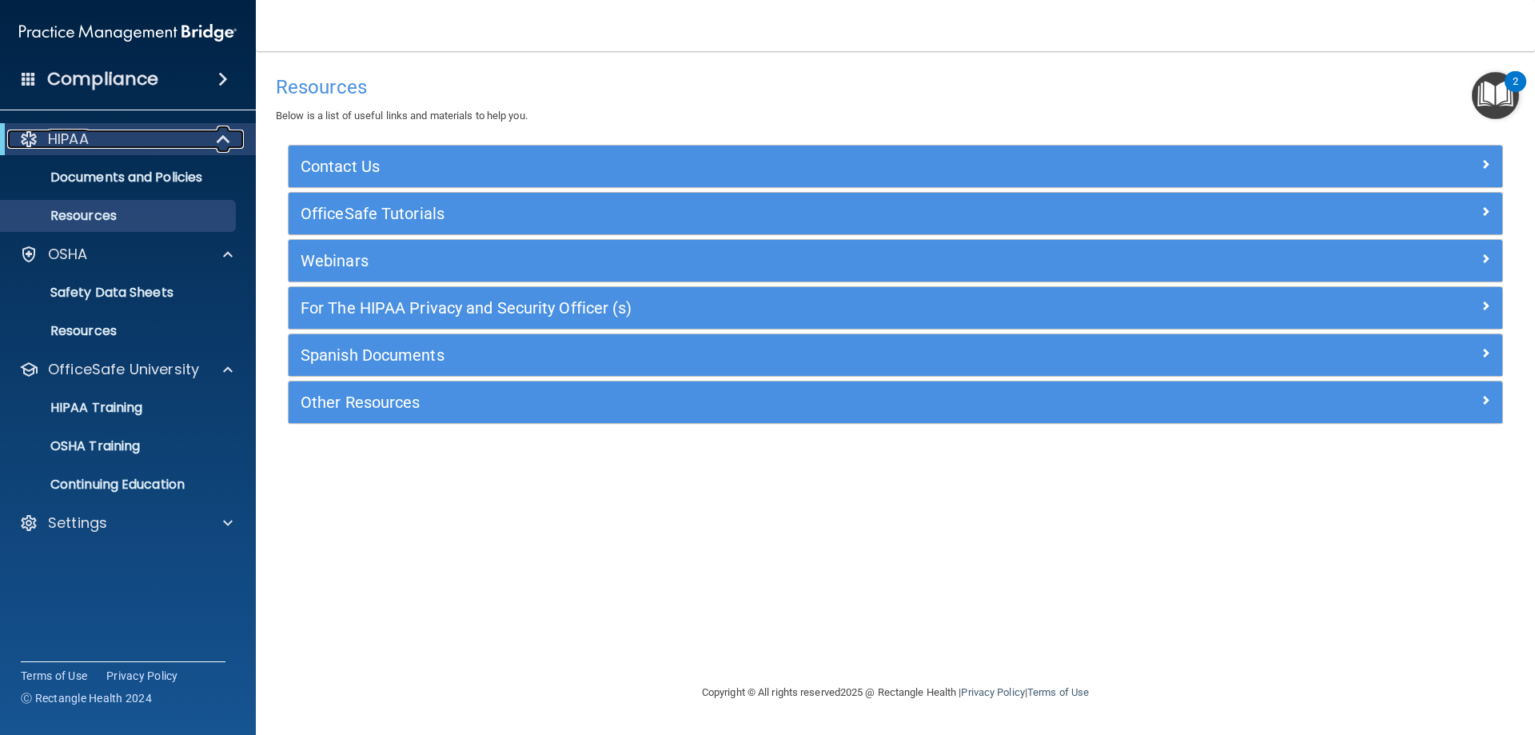
click at [98, 130] on div "HIPAA" at bounding box center [106, 139] width 198 height 19
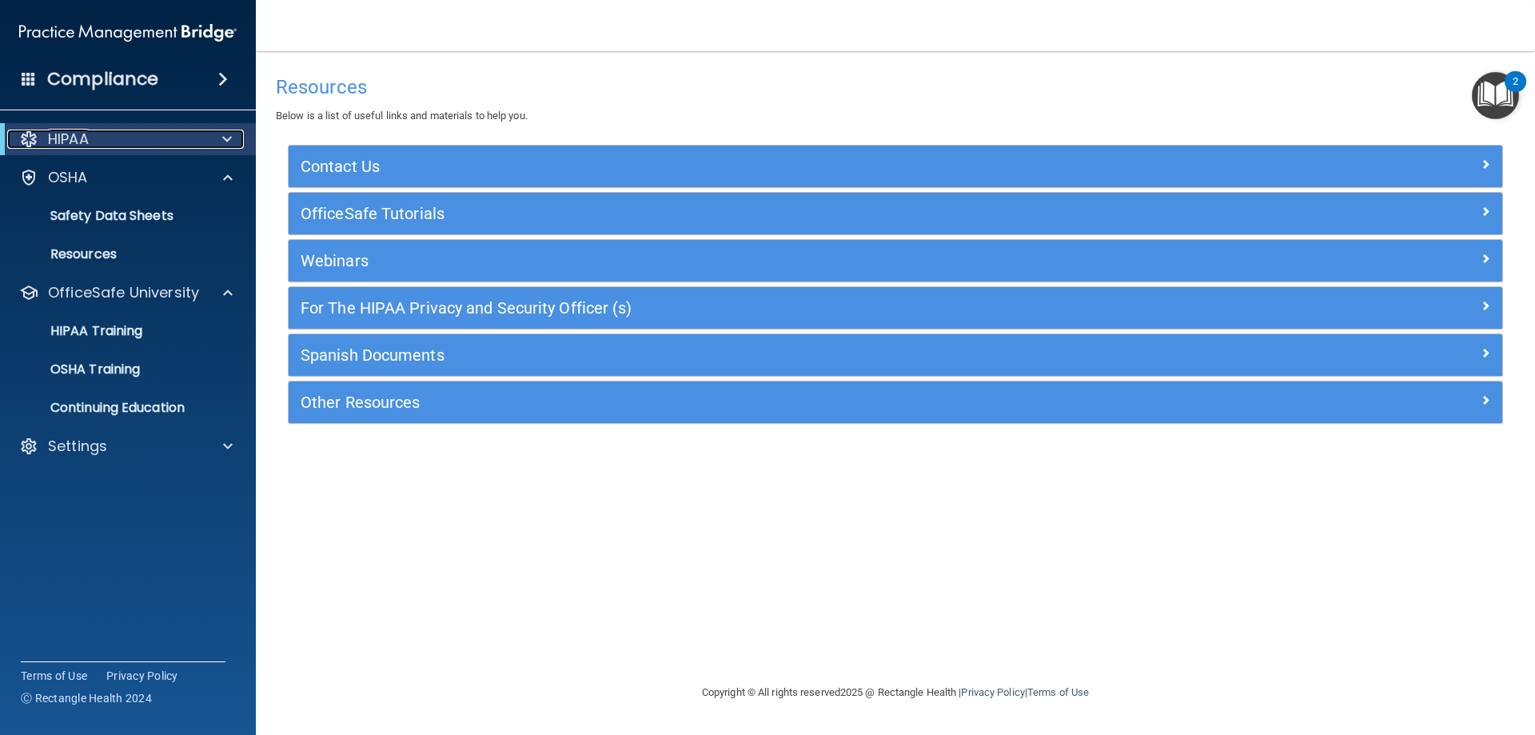
click at [66, 133] on p "HIPAA" at bounding box center [68, 139] width 41 height 19
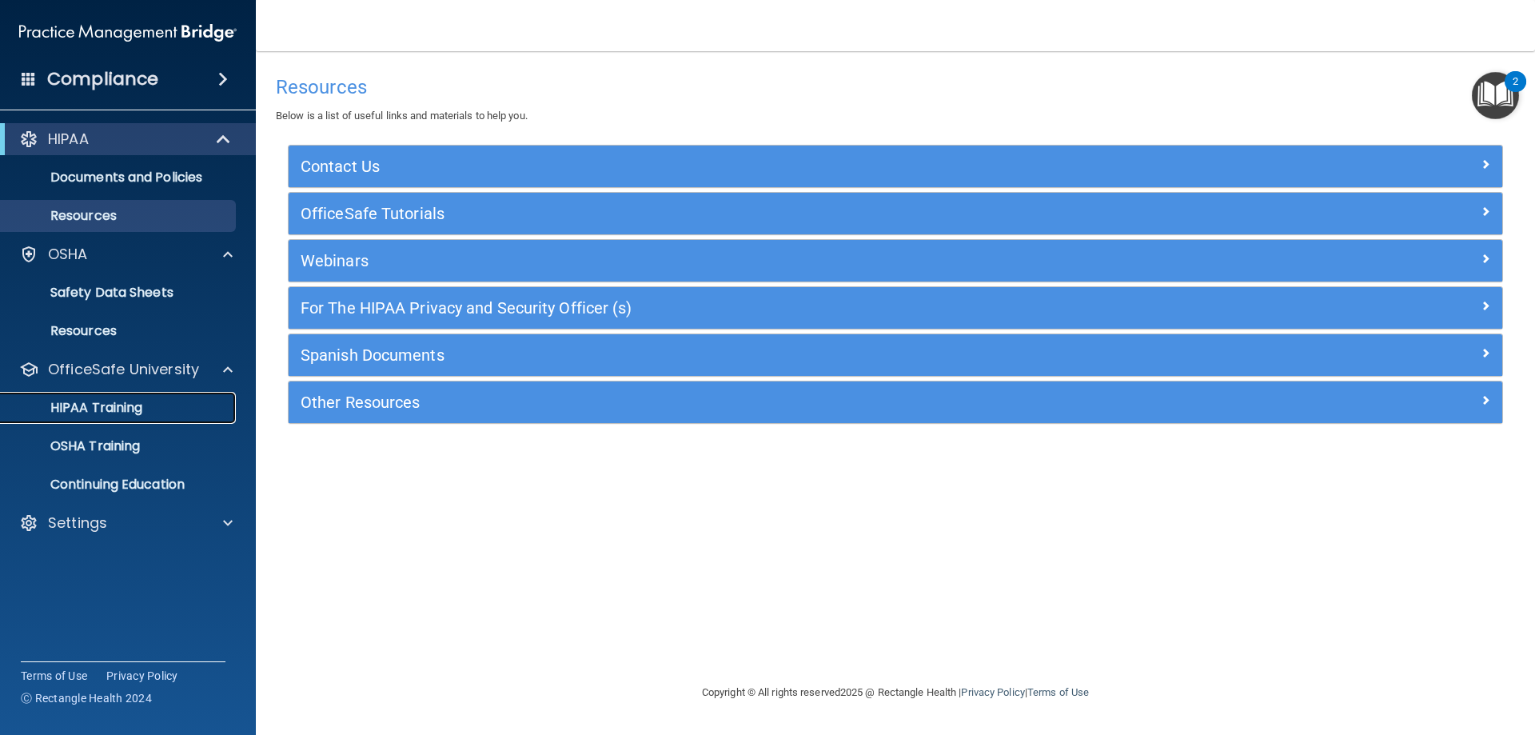
click at [116, 407] on p "HIPAA Training" at bounding box center [76, 408] width 132 height 16
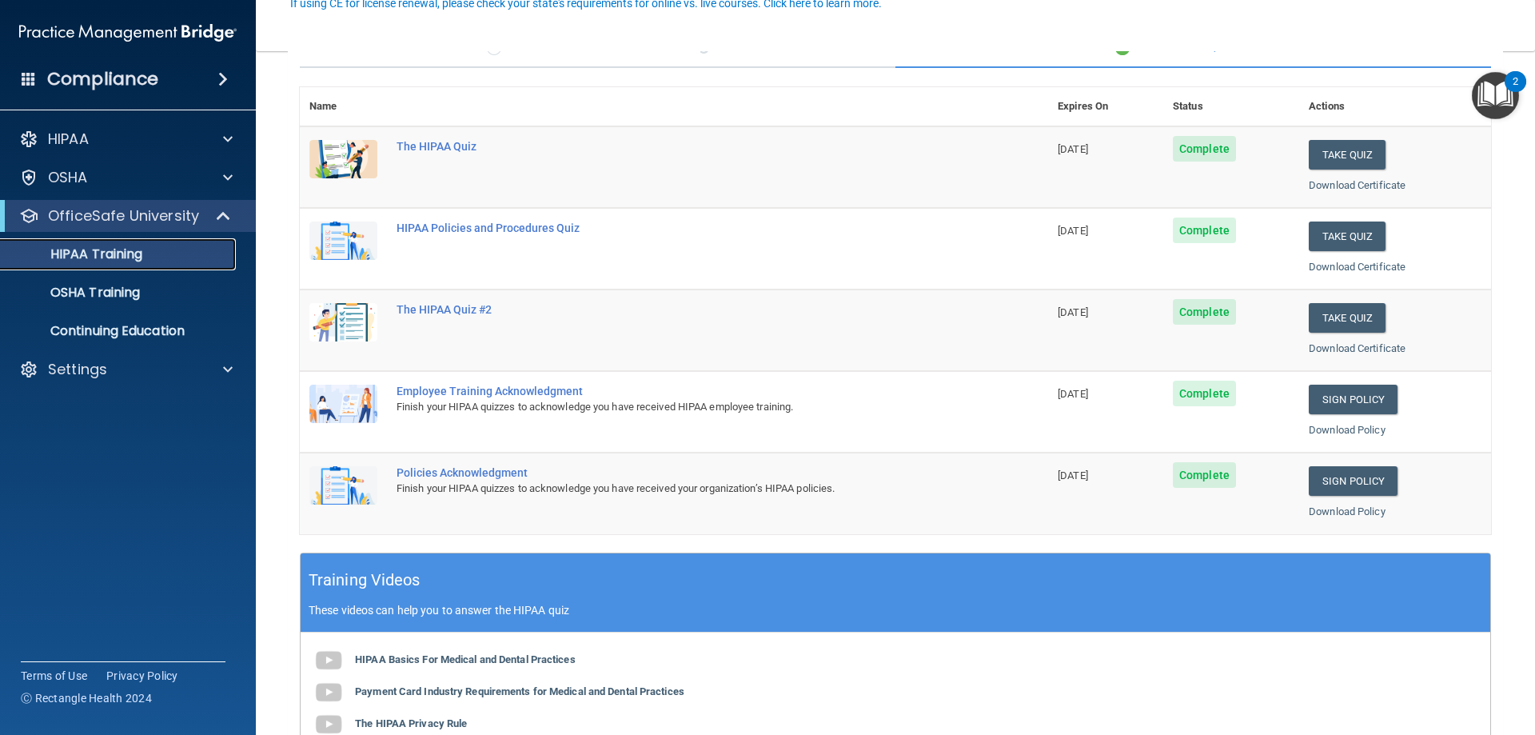
scroll to position [160, 0]
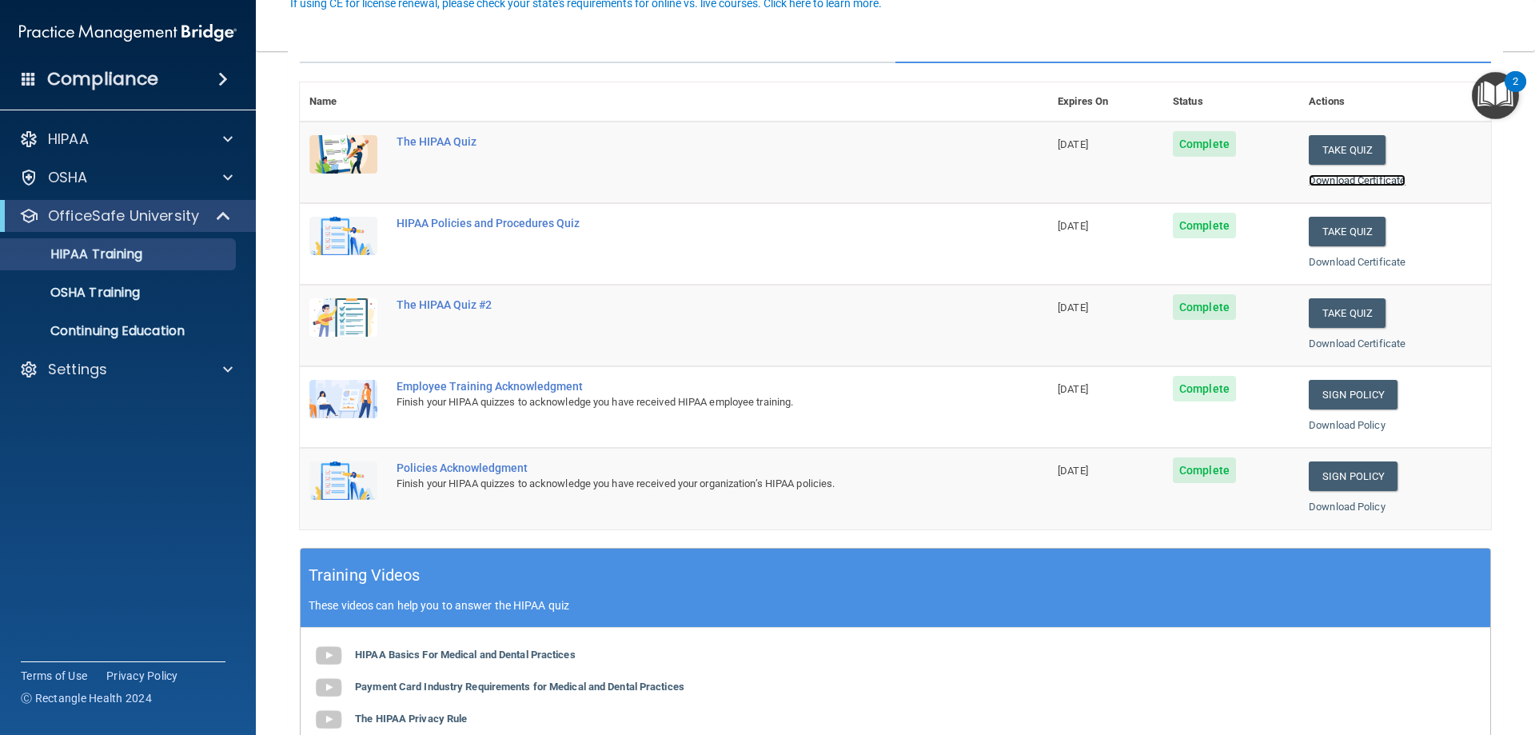
click at [1328, 174] on link "Download Certificate" at bounding box center [1357, 180] width 97 height 12
